Goal: Transaction & Acquisition: Purchase product/service

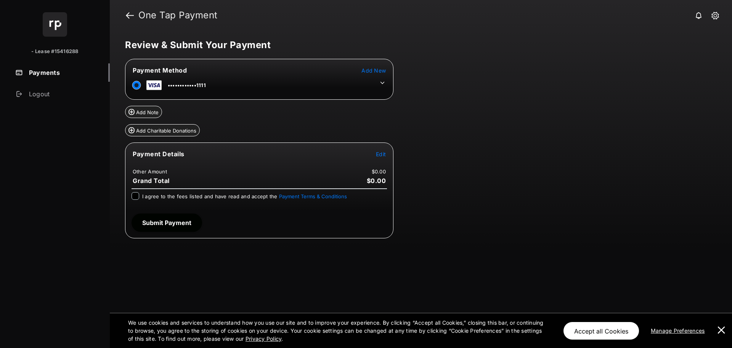
click at [382, 153] on span "Edit" at bounding box center [381, 154] width 10 height 6
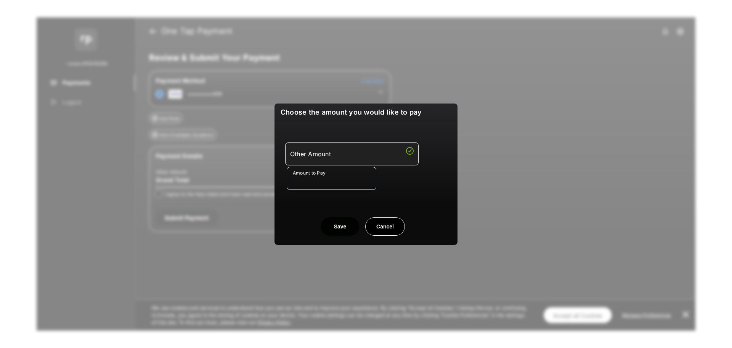
click at [312, 183] on input "Amount to Pay" at bounding box center [332, 178] width 90 height 23
click at [373, 189] on input "******" at bounding box center [332, 178] width 90 height 23
type input "******"
click at [340, 227] on button "Save" at bounding box center [340, 226] width 38 height 18
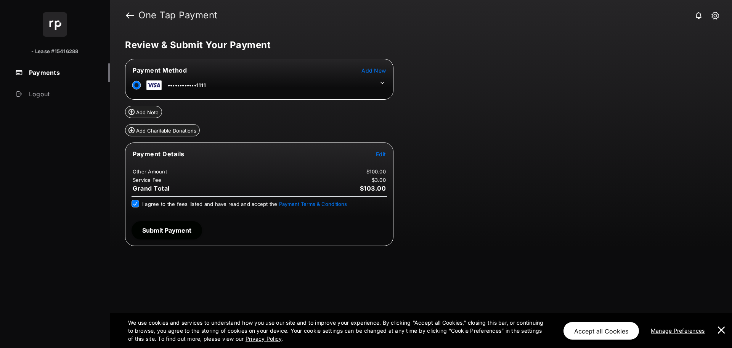
click at [187, 230] on button "Submit Payment" at bounding box center [167, 230] width 71 height 18
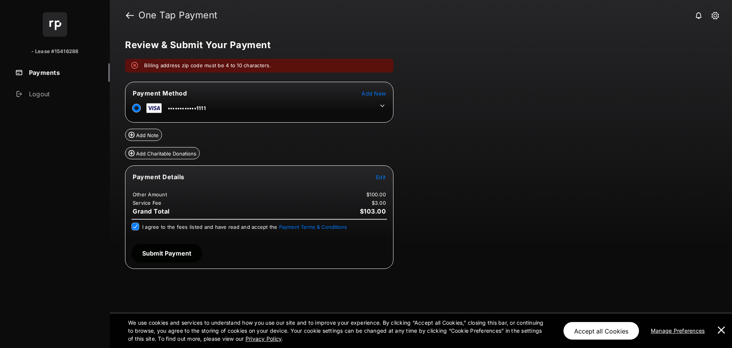
click at [381, 108] on icon at bounding box center [382, 105] width 7 height 7
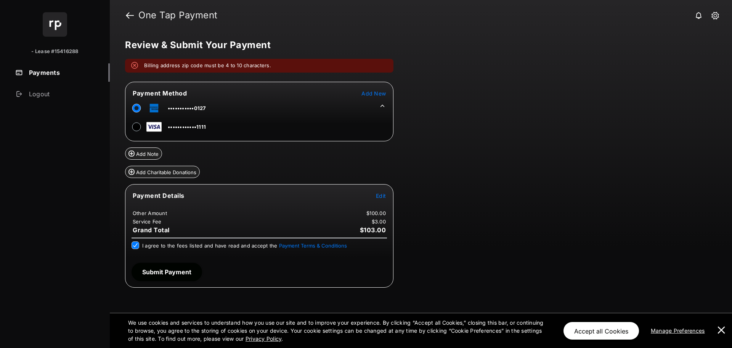
click at [153, 276] on button "Submit Payment" at bounding box center [167, 271] width 71 height 18
click at [374, 95] on span "Add New" at bounding box center [374, 93] width 24 height 6
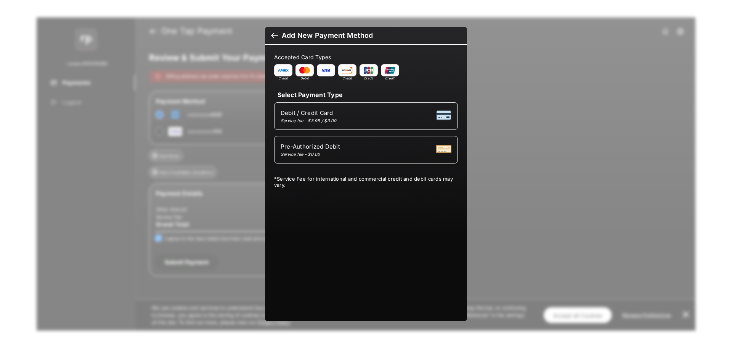
click at [363, 124] on li "Debit / Credit Card Service fee - $3.95 / $3.00" at bounding box center [366, 115] width 184 height 27
select select "**"
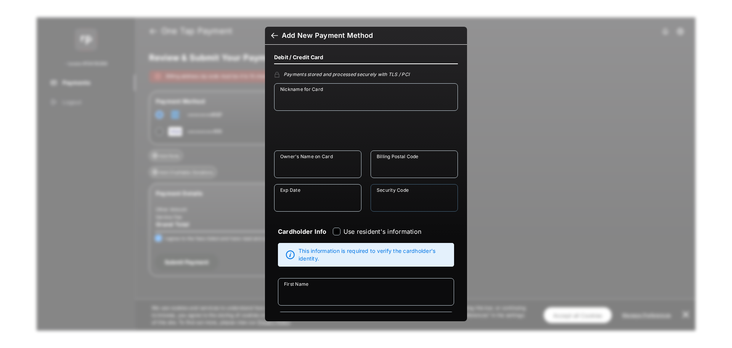
click at [402, 204] on input "Security Code" at bounding box center [414, 197] width 87 height 27
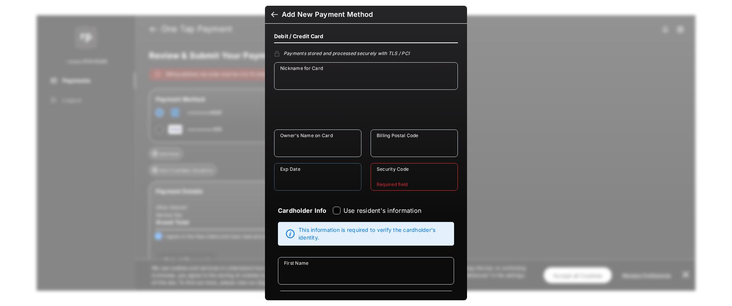
click at [327, 166] on input "Exp Date" at bounding box center [317, 176] width 87 height 27
click at [396, 174] on input "Security Code" at bounding box center [414, 176] width 87 height 27
click at [432, 204] on div "Cardholder Info Use resident's information" at bounding box center [366, 210] width 185 height 21
click at [395, 179] on input "*" at bounding box center [414, 176] width 87 height 27
type input "*"
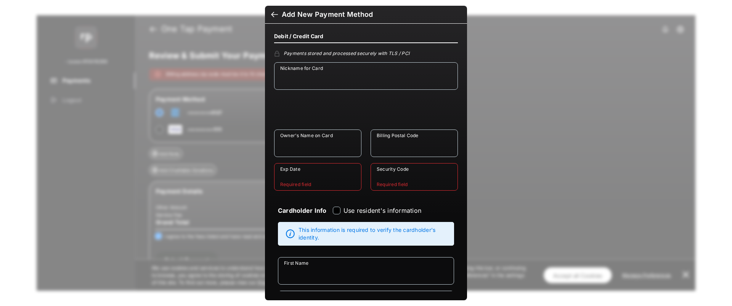
type input "*"
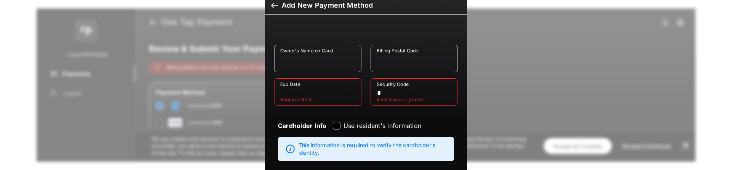
scroll to position [76, 0]
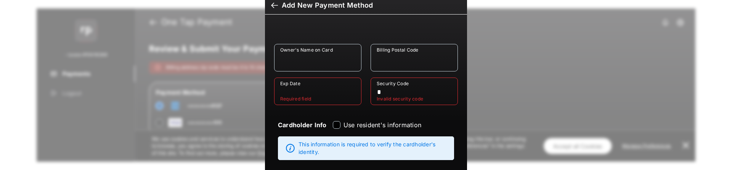
click at [398, 91] on input "*" at bounding box center [414, 90] width 87 height 27
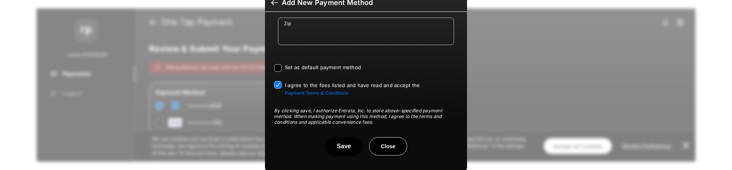
scroll to position [0, 0]
